Goal: Task Accomplishment & Management: Use online tool/utility

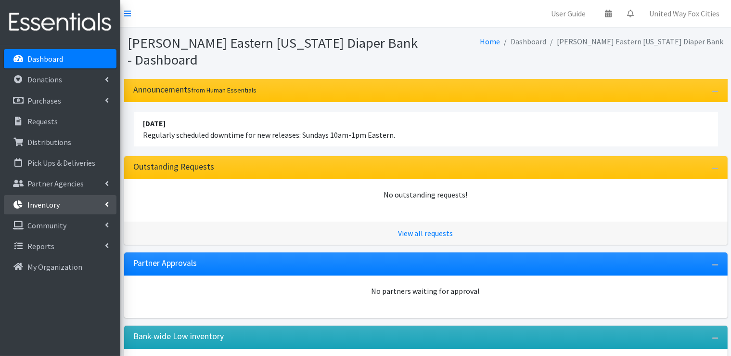
click at [106, 206] on icon at bounding box center [107, 204] width 4 height 8
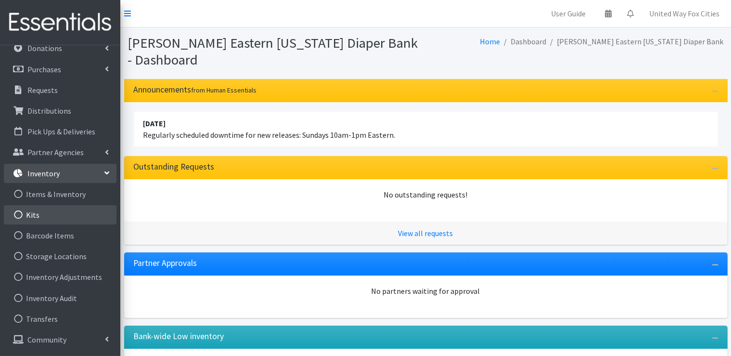
scroll to position [48, 0]
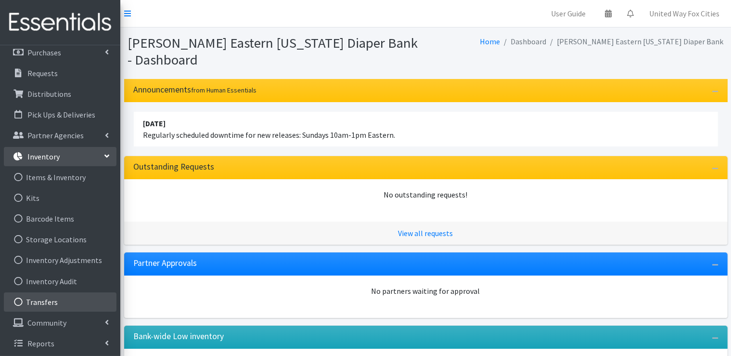
click at [45, 306] on link "Transfers" at bounding box center [60, 301] width 113 height 19
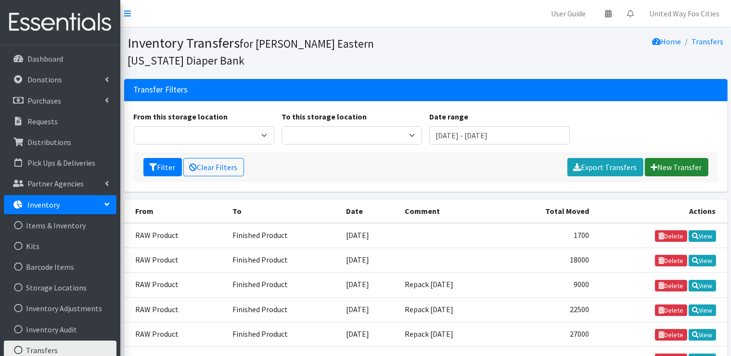
click at [673, 169] on link "New Transfer" at bounding box center [677, 167] width 64 height 18
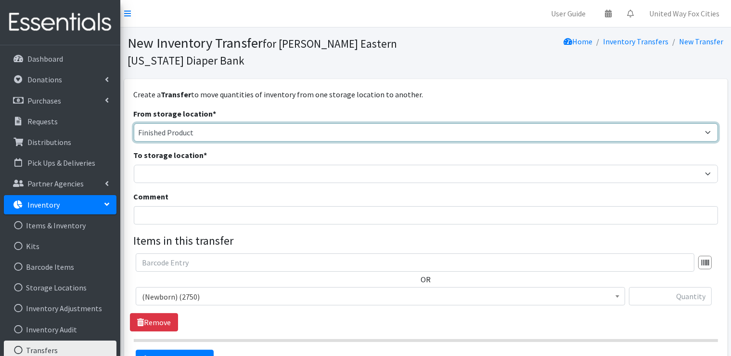
click at [214, 132] on select "Cloth Diapers Finished Product RAW Product" at bounding box center [426, 132] width 585 height 18
select select "448"
click at [134, 123] on select "Cloth Diapers Finished Product RAW Product" at bounding box center [426, 132] width 585 height 18
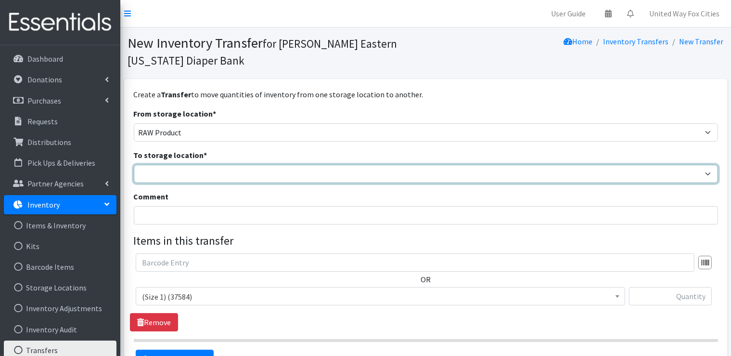
click at [168, 174] on select "Cloth Diapers Finished Product RAW Product" at bounding box center [426, 174] width 585 height 18
select select "447"
click at [134, 165] on select "Cloth Diapers Finished Product RAW Product" at bounding box center [426, 174] width 585 height 18
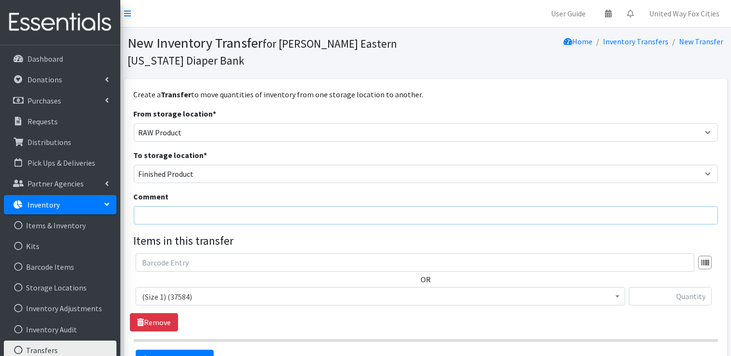
click at [173, 210] on input "Comment" at bounding box center [426, 215] width 585 height 18
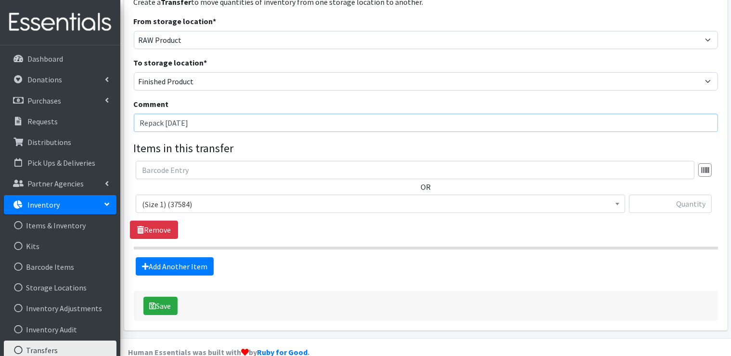
scroll to position [96, 0]
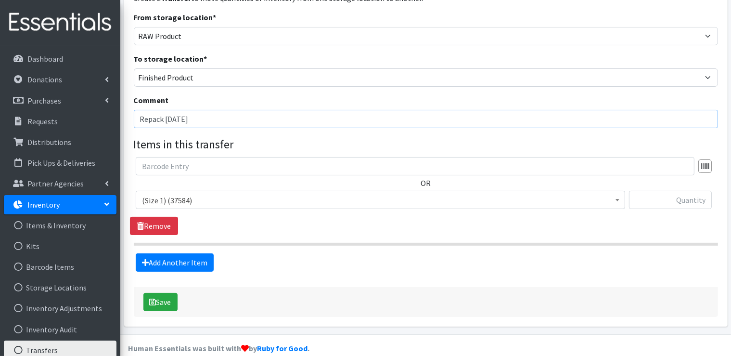
type input "Repack [DATE]"
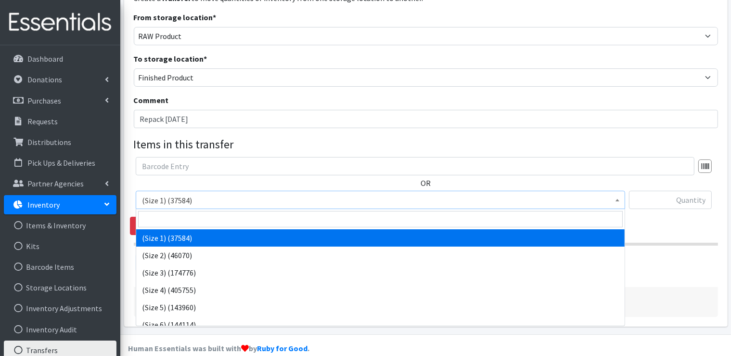
click at [208, 205] on span "(Size 1) (37584)" at bounding box center [380, 200] width 477 height 13
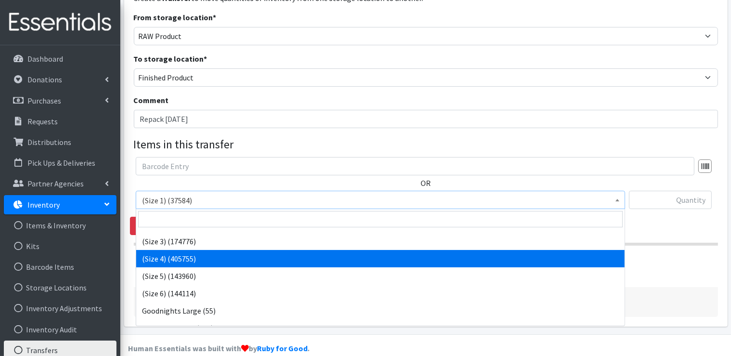
scroll to position [48, 0]
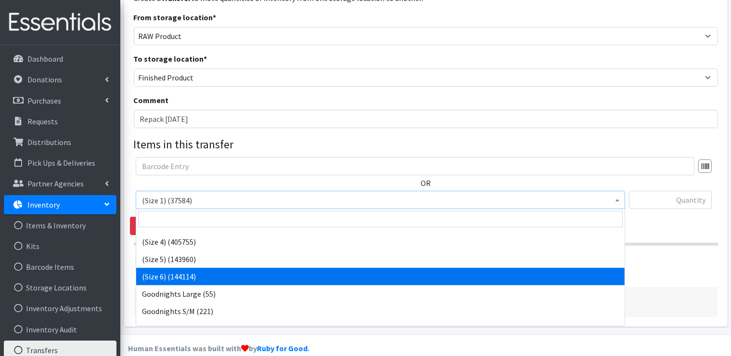
select select "14491"
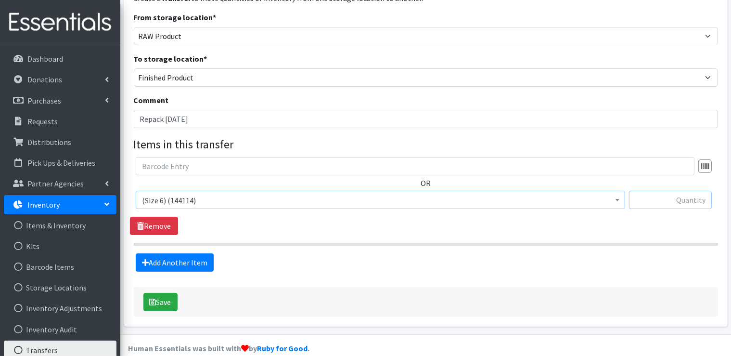
click at [684, 202] on input "text" at bounding box center [670, 200] width 83 height 18
type input "29700"
click at [161, 304] on button "Save" at bounding box center [160, 302] width 34 height 18
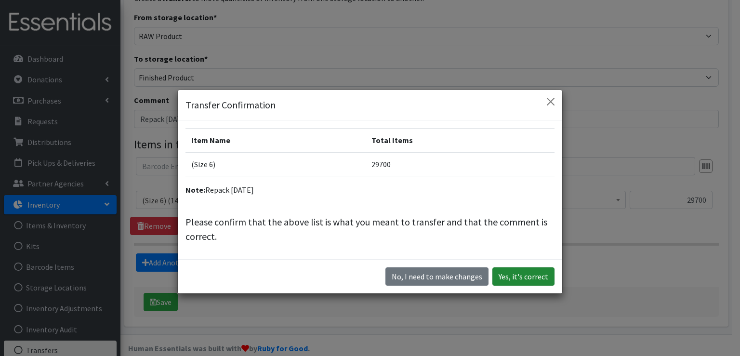
click at [536, 275] on button "Yes, it's correct" at bounding box center [523, 276] width 62 height 18
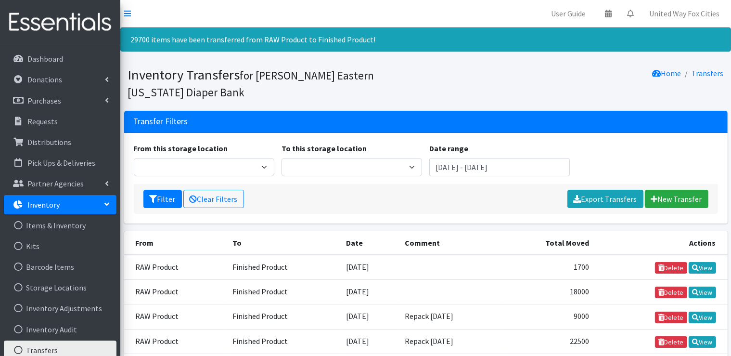
click at [51, 208] on p "Inventory" at bounding box center [43, 205] width 32 height 10
